Goal: Task Accomplishment & Management: Manage account settings

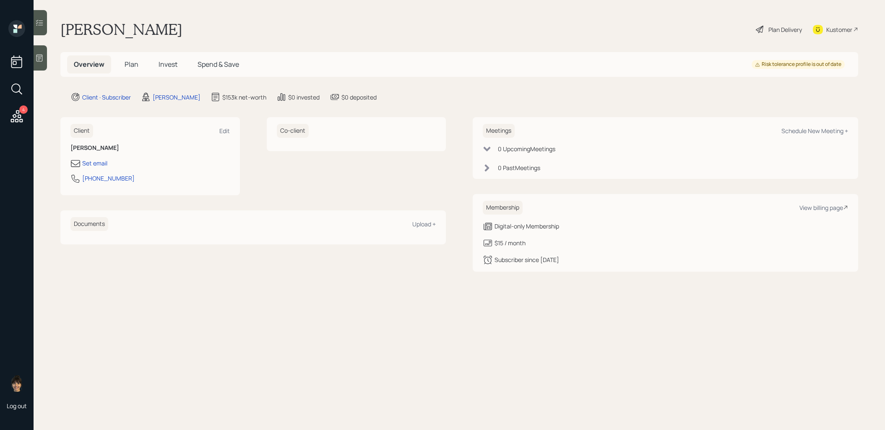
click at [167, 65] on span "Invest" at bounding box center [168, 64] width 19 height 9
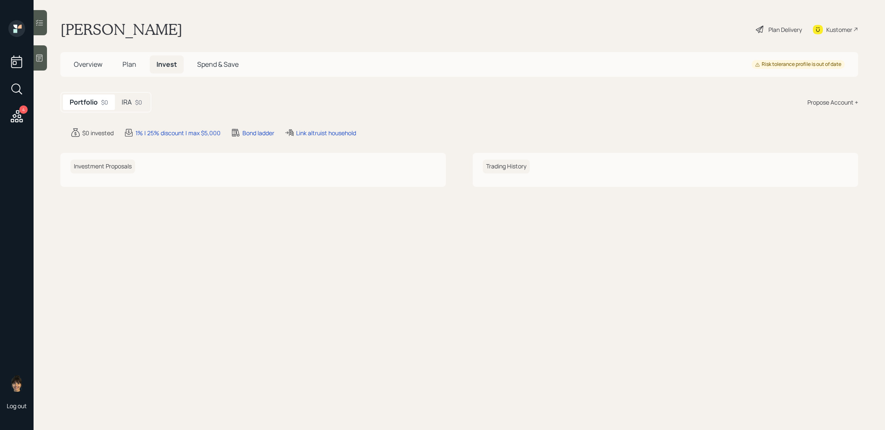
click at [131, 100] on h5 "IRA" at bounding box center [127, 102] width 10 height 8
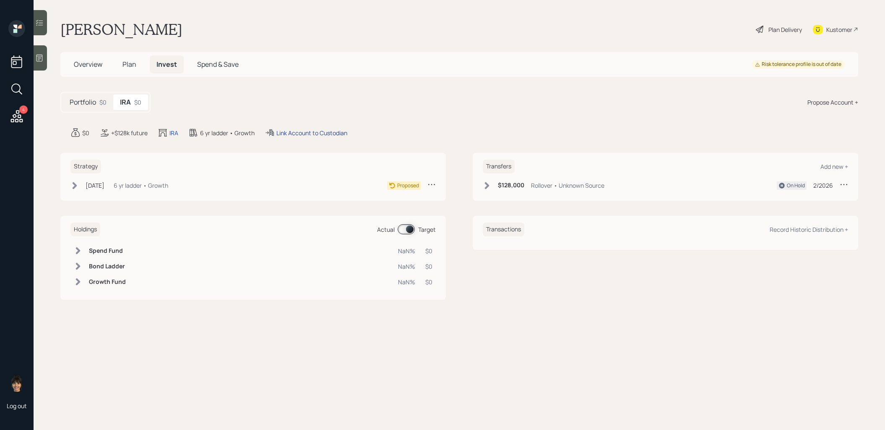
click at [326, 131] on div "Link Account to Custodian" at bounding box center [312, 132] width 71 height 9
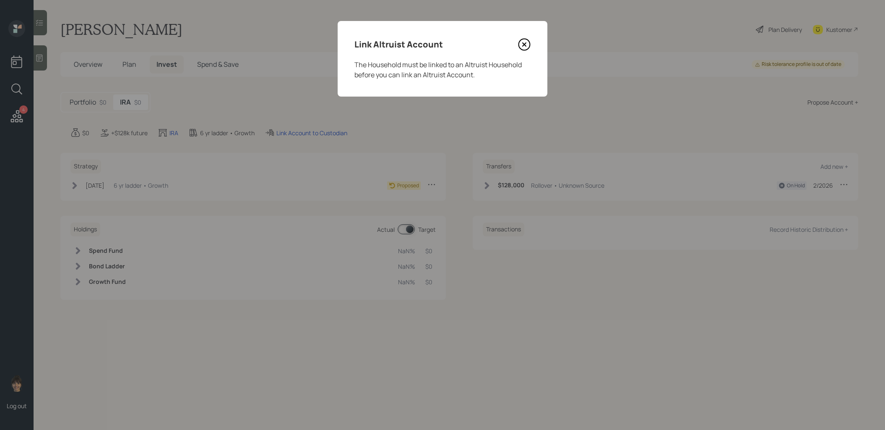
click at [527, 47] on icon at bounding box center [524, 44] width 13 height 13
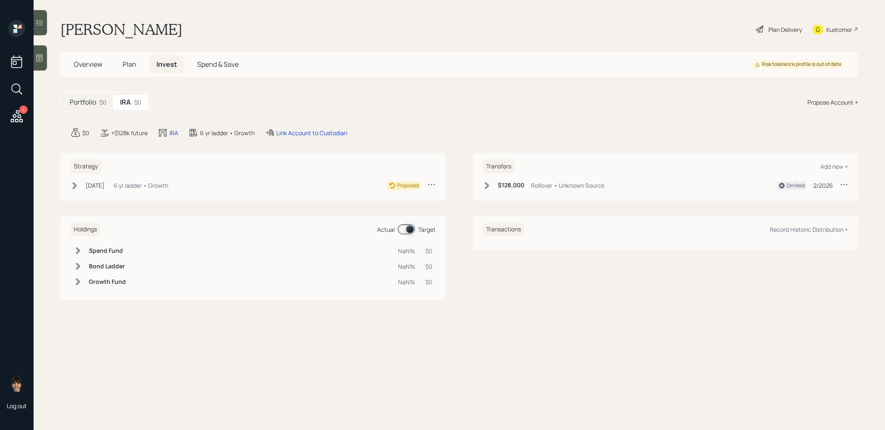
click at [131, 65] on span "Plan" at bounding box center [130, 64] width 14 height 9
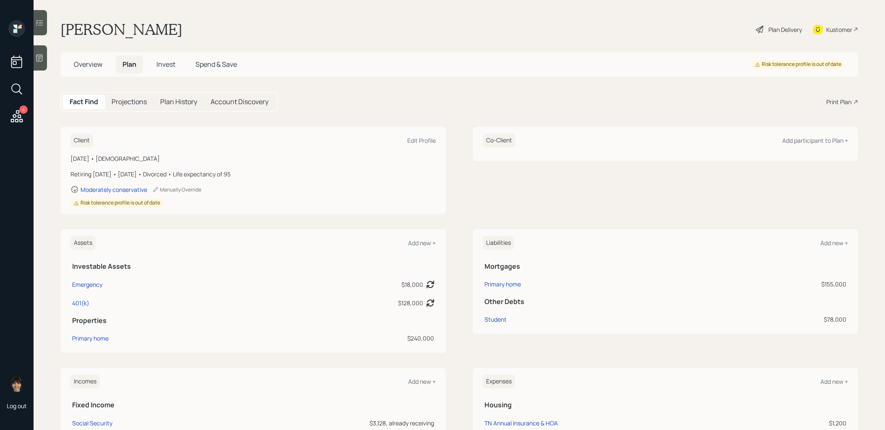
click at [86, 62] on span "Overview" at bounding box center [88, 64] width 29 height 9
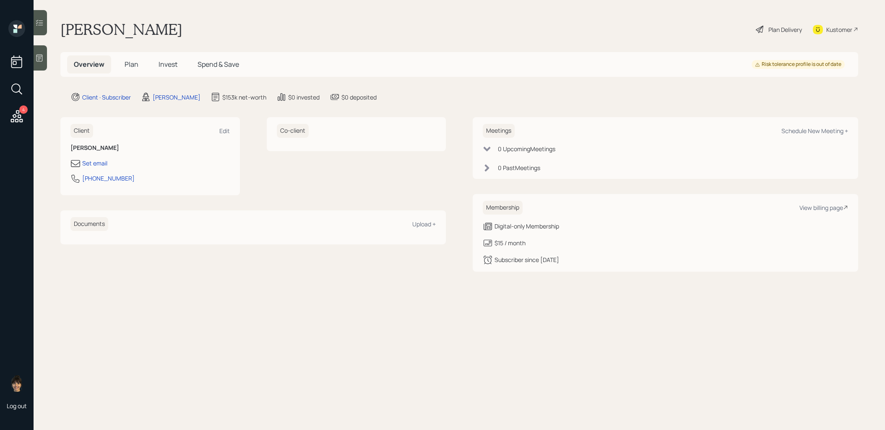
click at [130, 63] on span "Plan" at bounding box center [132, 64] width 14 height 9
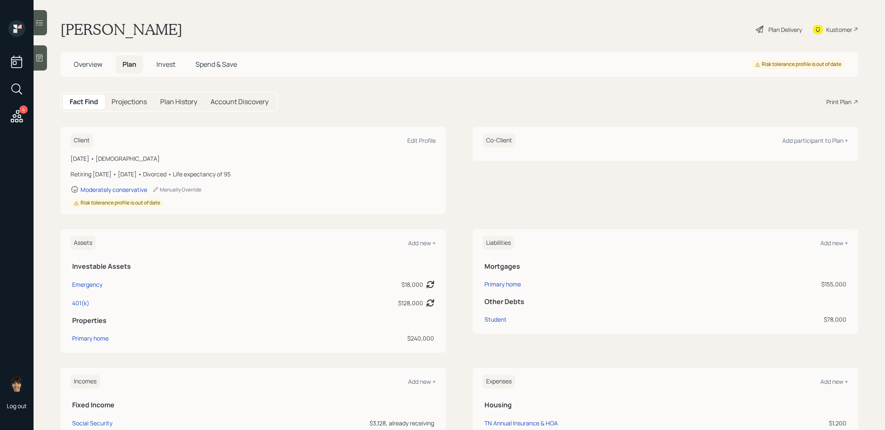
click at [87, 67] on span "Overview" at bounding box center [88, 64] width 29 height 9
